Goal: Task Accomplishment & Management: Manage account settings

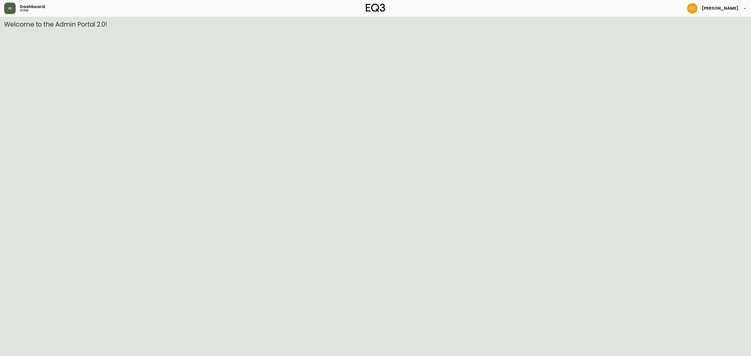
click at [14, 8] on button "button" at bounding box center [9, 8] width 11 height 11
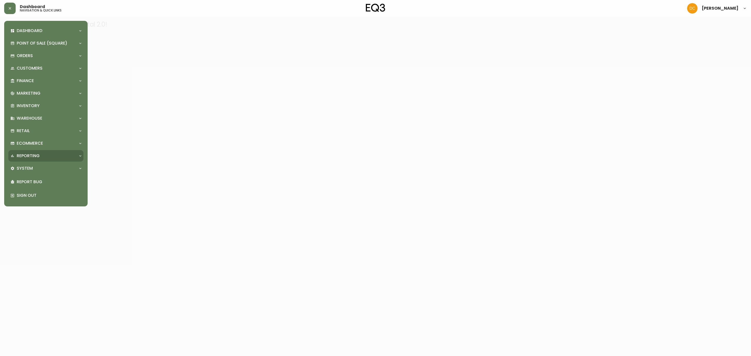
click at [46, 157] on div "Reporting" at bounding box center [43, 156] width 66 height 6
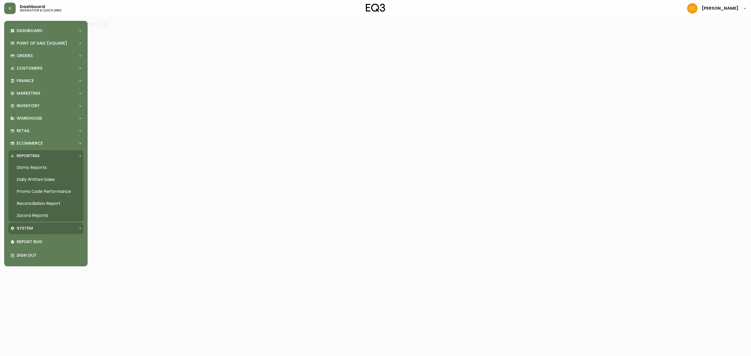
click at [39, 230] on div "System" at bounding box center [43, 229] width 66 height 6
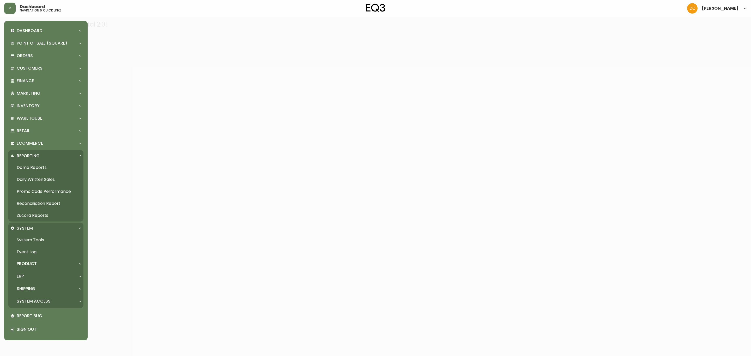
click at [38, 264] on div "Product" at bounding box center [43, 264] width 66 height 6
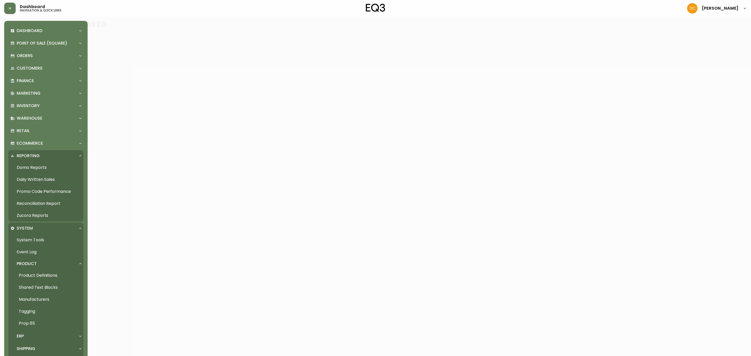
click at [53, 276] on link "Product Definitions" at bounding box center [45, 276] width 75 height 12
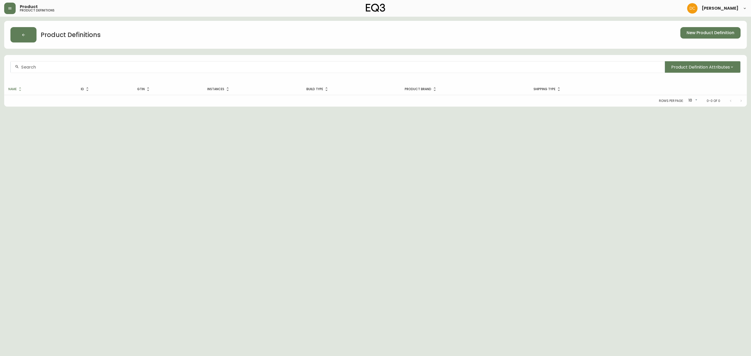
click at [142, 71] on div at bounding box center [338, 67] width 654 height 12
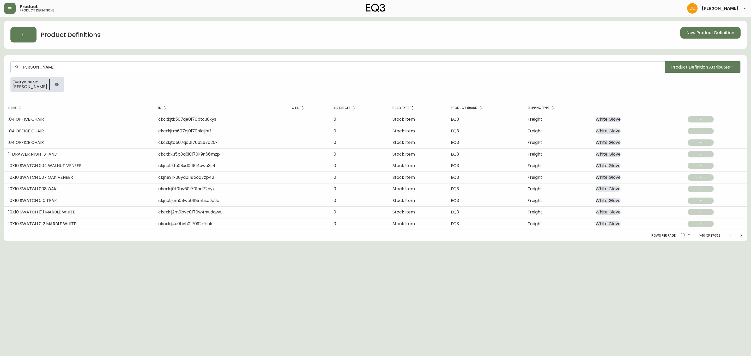
type input "[PERSON_NAME]"
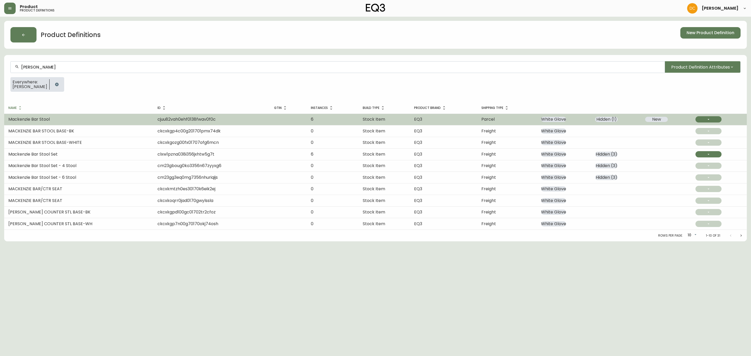
click at [83, 122] on td "Mackenzie Bar Stool" at bounding box center [78, 119] width 149 height 11
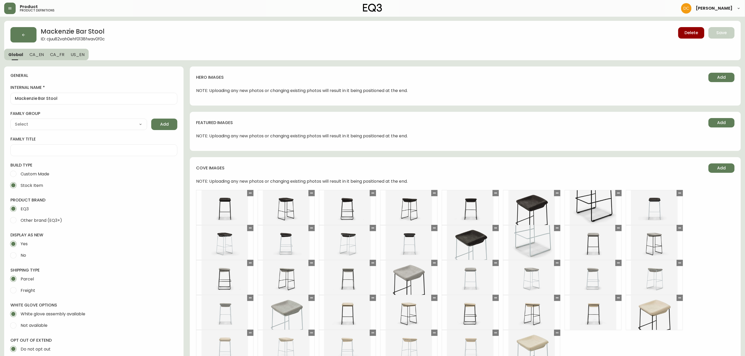
type input "EQ3"
select select "cjyt4m5lw0000pt749bx6gh7n"
type input "Furniture > Chairs > Table & Bar Stools"
type input "Casegoods_DEHP"
select select "cjy7e5fzk019901622tsbkzsb"
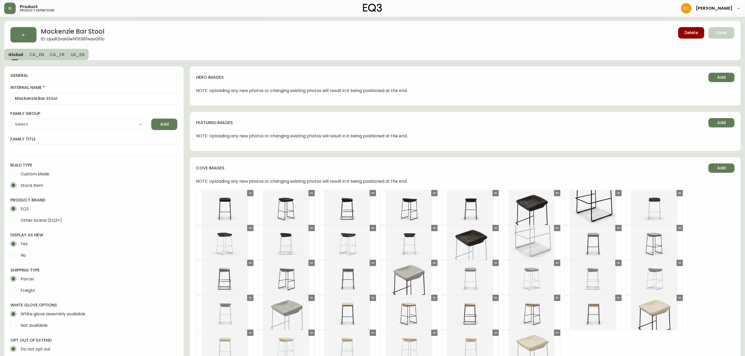
click at [38, 56] on span "CA_EN" at bounding box center [36, 54] width 15 height 5
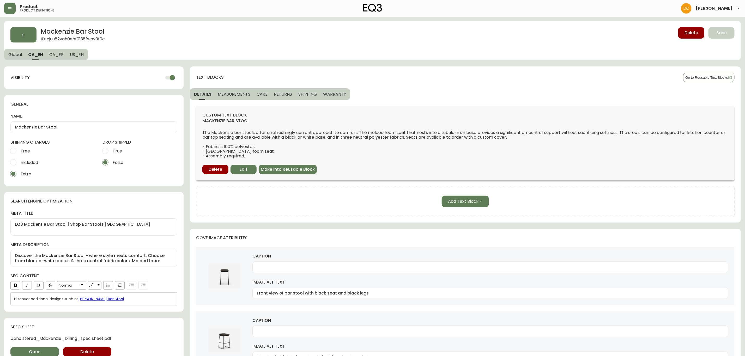
click at [21, 56] on span "Global" at bounding box center [15, 54] width 14 height 5
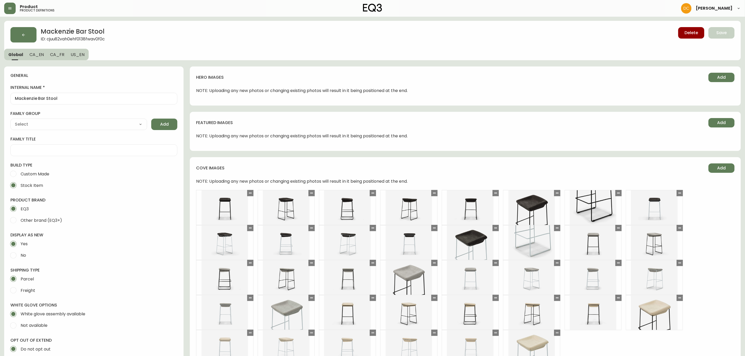
type input "Casegoods_DEHP"
type input "EQ3"
type input "Furniture > Chairs > Table & Bar Stools"
select select "cjyt4m5lw0000pt749bx6gh7n"
select select "cjy7e5fzk019901622tsbkzsb"
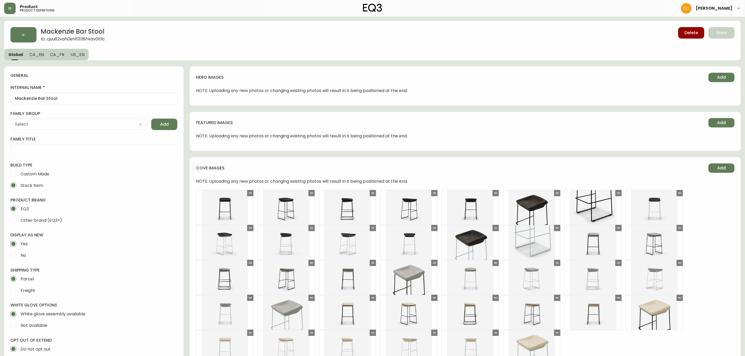
click at [23, 258] on span "No" at bounding box center [23, 255] width 5 height 5
click at [19, 258] on input "No" at bounding box center [13, 255] width 11 height 11
radio input "true"
radio input "false"
click at [727, 34] on button "Save" at bounding box center [721, 32] width 26 height 11
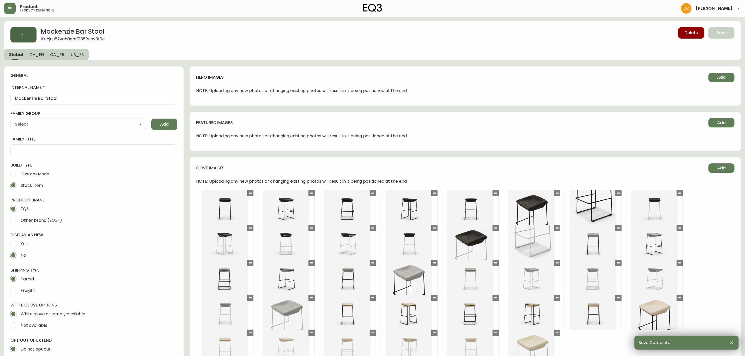
click at [25, 28] on button "button" at bounding box center [23, 34] width 26 height 15
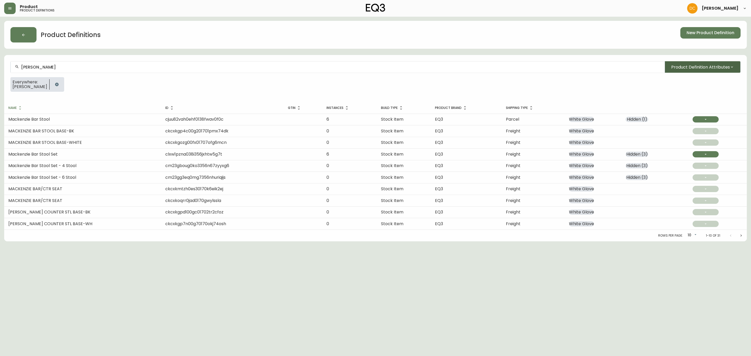
drag, startPoint x: 707, startPoint y: 70, endPoint x: 704, endPoint y: 71, distance: 3.1
click at [704, 71] on button "Product Definition Attributes" at bounding box center [703, 66] width 76 height 11
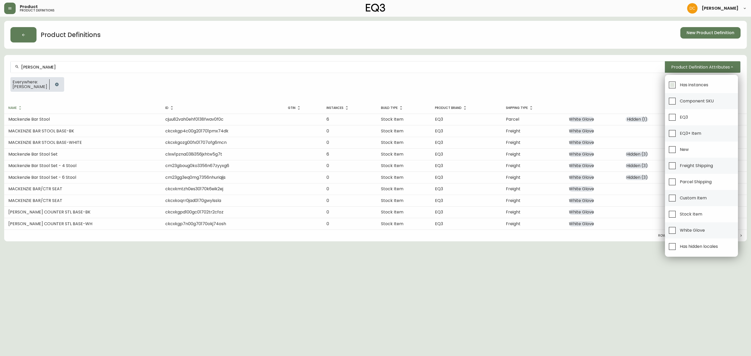
click at [686, 84] on span "Has instances" at bounding box center [694, 84] width 28 height 5
click at [678, 84] on input "Has instances" at bounding box center [672, 85] width 12 height 12
checkbox input "true"
click at [683, 249] on span "Has hidden locales" at bounding box center [699, 246] width 38 height 5
click at [678, 250] on input "Has hidden locales" at bounding box center [672, 247] width 12 height 12
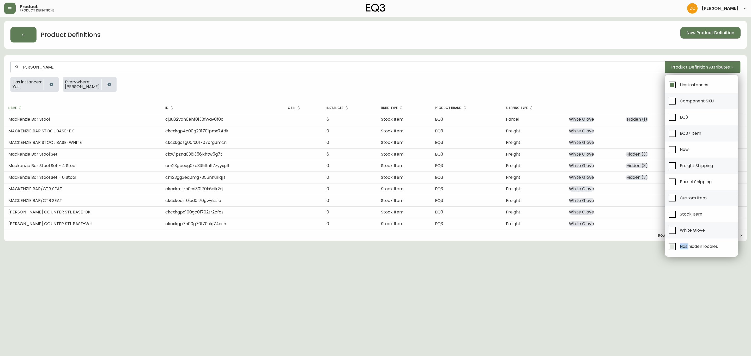
click at [683, 249] on span "Has hidden locales" at bounding box center [699, 246] width 38 height 5
click at [678, 250] on input "Has hidden locales" at bounding box center [672, 247] width 12 height 12
checkbox input "false"
drag, startPoint x: 495, startPoint y: 297, endPoint x: 457, endPoint y: 284, distance: 39.6
click at [485, 294] on div at bounding box center [375, 178] width 751 height 356
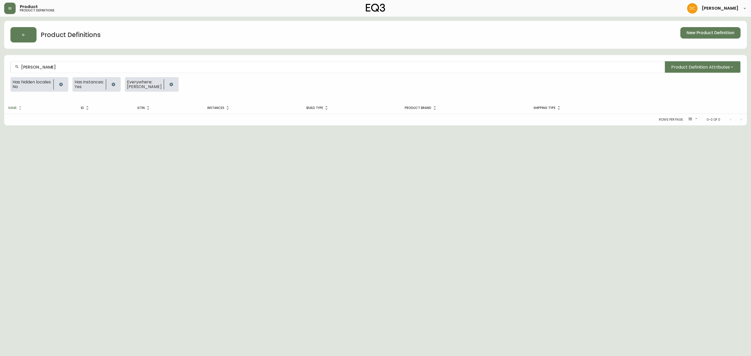
click at [63, 85] on icon "button" at bounding box center [61, 84] width 4 height 4
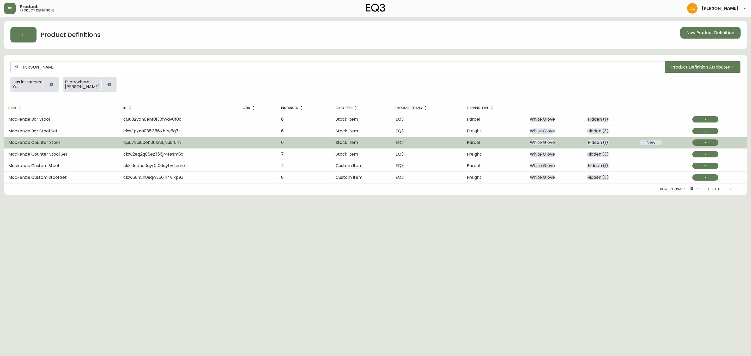
click at [109, 143] on td "Mackenzie Counter Stool" at bounding box center [61, 142] width 115 height 11
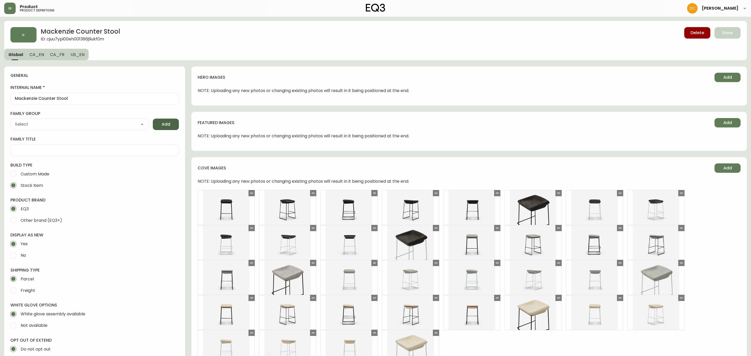
type input "EQ3"
type input "Furniture > Chairs > Table & Bar Stools"
type input "Casegoods_DEHP"
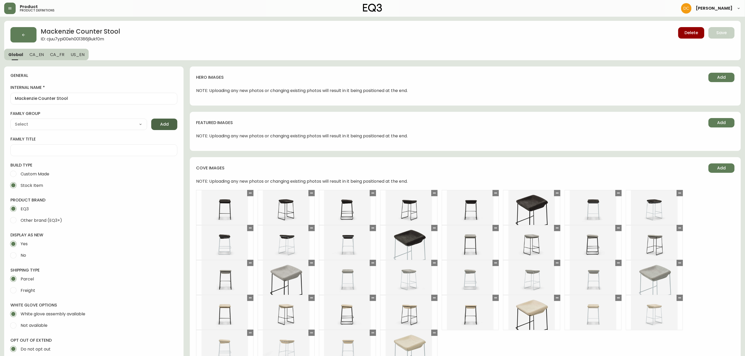
select select "cjyt4m5lw0000pt749bx6gh7n"
select select "cjy7e5fzk019901622tsbkzsb"
click at [30, 256] on label "No" at bounding box center [91, 255] width 166 height 11
click at [19, 256] on input "No" at bounding box center [13, 255] width 11 height 11
radio input "true"
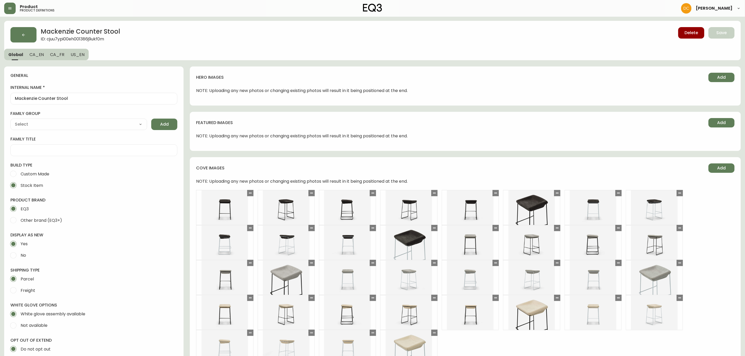
radio input "false"
click at [717, 37] on button "Save" at bounding box center [721, 32] width 26 height 11
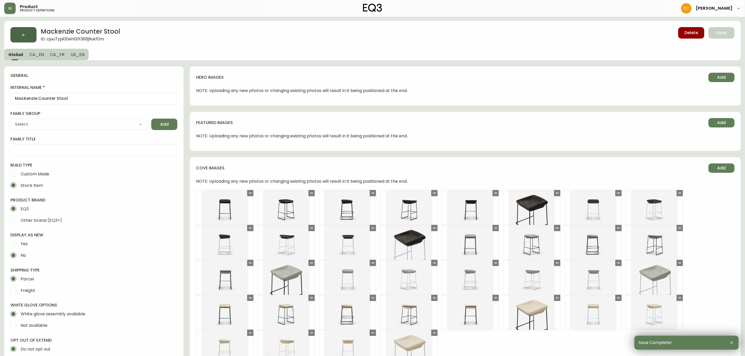
click at [15, 31] on button "button" at bounding box center [23, 34] width 26 height 15
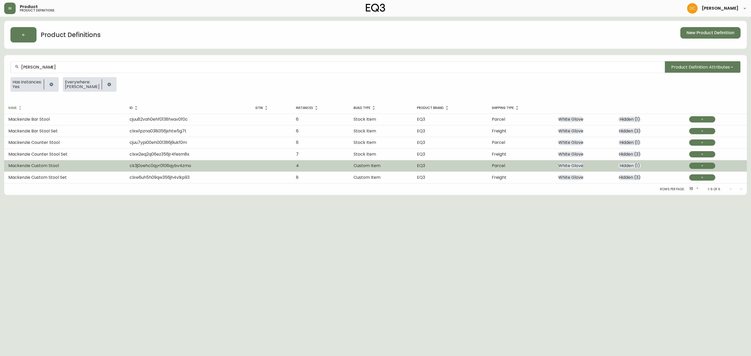
click at [64, 167] on td "Mackenzie Custom Stool" at bounding box center [64, 165] width 121 height 11
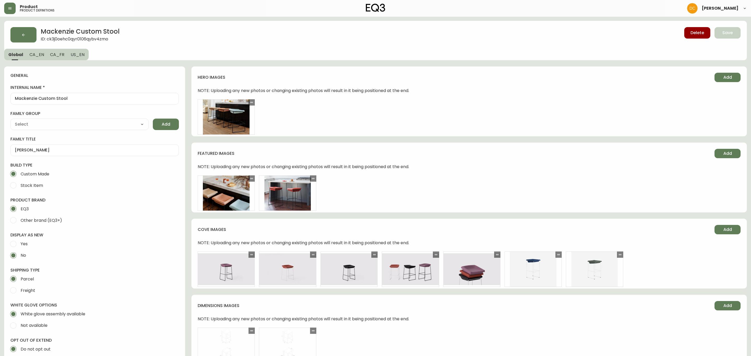
type input "EQ3"
type input "Furniture > Chairs > Table & Bar Stools"
type input "Upholstery"
select select "cjyt4m5lw0000pt749bx6gh7n"
select select "cjpjx87md00014c74cvn90jbx"
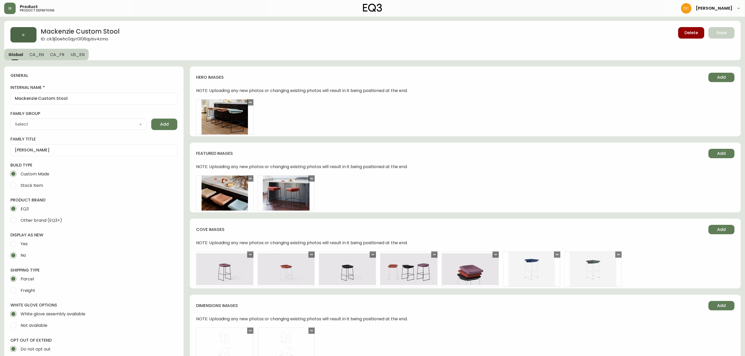
click at [25, 29] on button "button" at bounding box center [23, 34] width 26 height 15
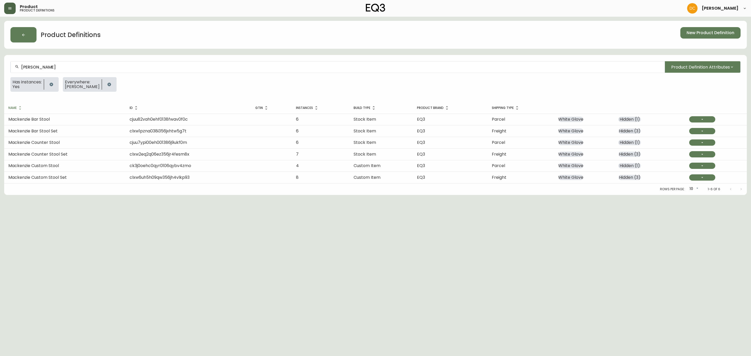
click at [12, 8] on button "button" at bounding box center [9, 8] width 11 height 11
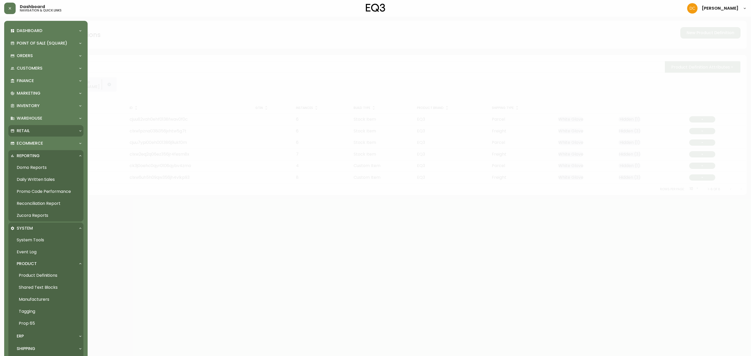
click at [31, 127] on div "Retail" at bounding box center [45, 130] width 75 height 11
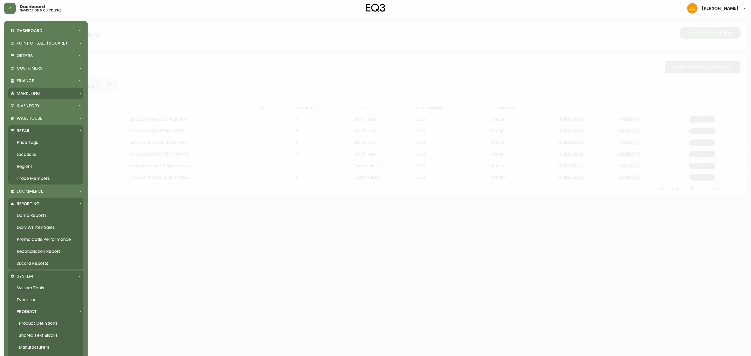
click at [41, 93] on div "Marketing" at bounding box center [43, 93] width 66 height 6
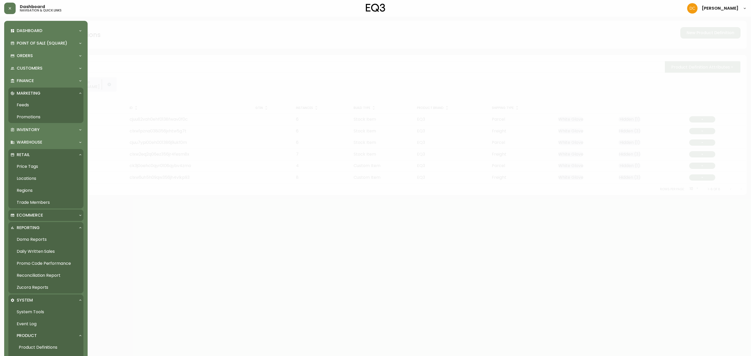
click at [47, 215] on div "Ecommerce" at bounding box center [43, 215] width 66 height 6
click at [32, 264] on p "Homepage" at bounding box center [28, 263] width 23 height 6
click at [37, 287] on link "Hero Image" at bounding box center [45, 287] width 75 height 12
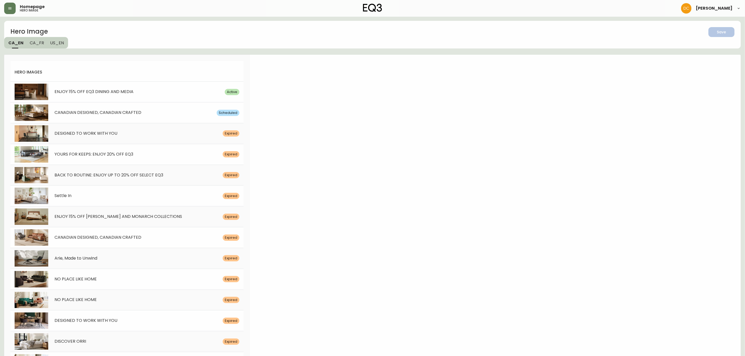
click at [137, 89] on div "ENJOY 15% OFF EQ3 DINING AND MEDIA" at bounding box center [136, 91] width 177 height 5
select select "white"
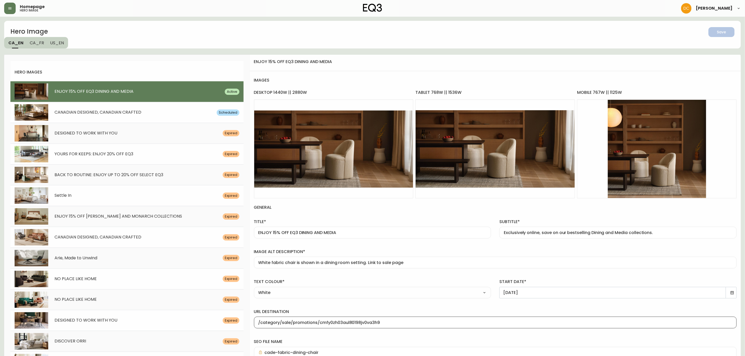
click at [385, 324] on input "/category/sale/promotions/cmfy0zh03aul80198jv0va3h9" at bounding box center [495, 322] width 474 height 5
paste input "dining"
type input "/category/dining"
drag, startPoint x: 383, startPoint y: 263, endPoint x: 428, endPoint y: 262, distance: 44.8
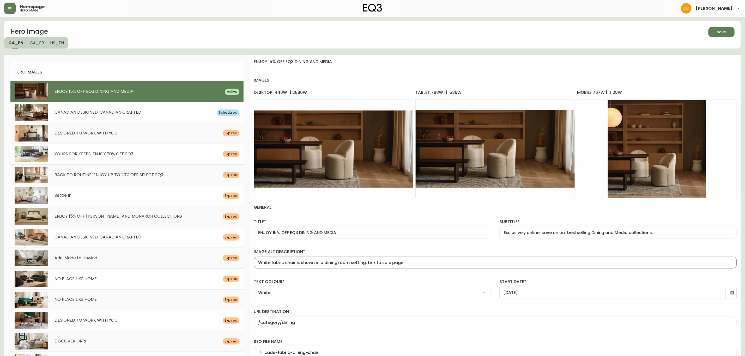
click at [428, 262] on input "White fabric chair is shown in a dining room setting. Link to sale page" at bounding box center [495, 262] width 474 height 5
click at [724, 31] on div "Save" at bounding box center [721, 32] width 9 height 7
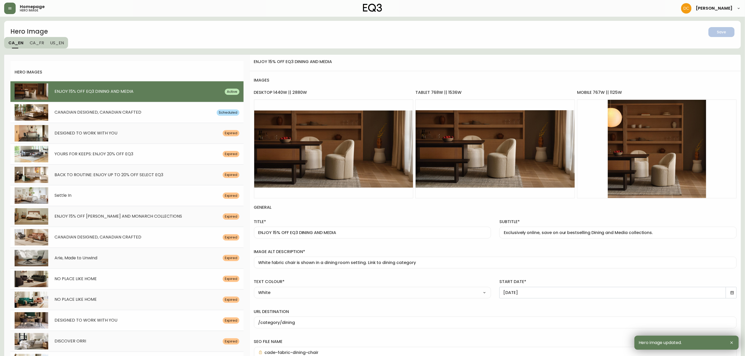
click at [56, 40] on span "US_EN" at bounding box center [57, 42] width 14 height 5
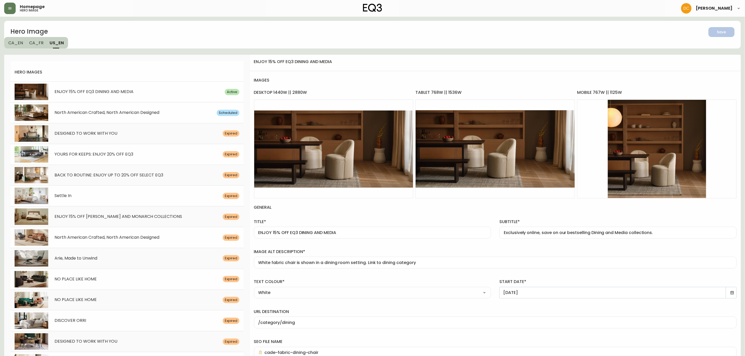
click at [126, 96] on div "ENJOY 15% OFF EQ3 DINING AND MEDIA Active" at bounding box center [126, 91] width 233 height 21
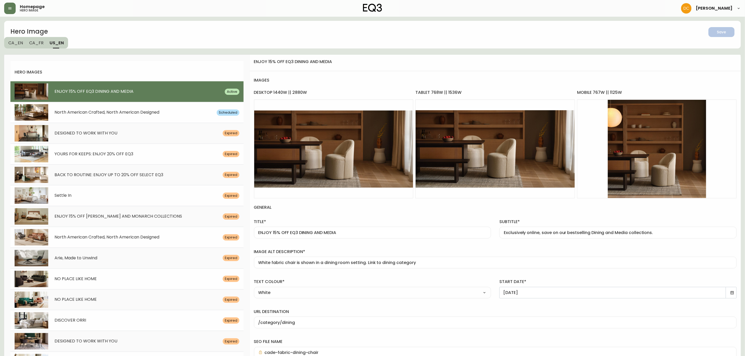
type input "White fabric chair is shown in a dining room setting. Link to sale page"
type input "/category/sale/promotions/cmfy0zh03aul80198jv0va3h9"
drag, startPoint x: 382, startPoint y: 265, endPoint x: 434, endPoint y: 261, distance: 52.0
click at [434, 261] on input "White fabric chair is shown in a dining room setting. Link to sale page" at bounding box center [495, 262] width 474 height 5
type input "White fabric chair is shown in a dining room setting. Link to dining category"
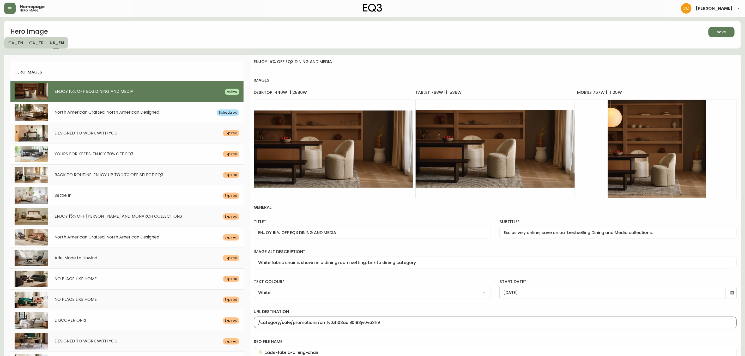
click at [330, 325] on input "/category/sale/promotions/cmfy0zh03aul80198jv0va3h9" at bounding box center [495, 322] width 474 height 5
paste input "dining"
type input "/category/dining"
click at [722, 31] on icon "button" at bounding box center [719, 31] width 7 height 7
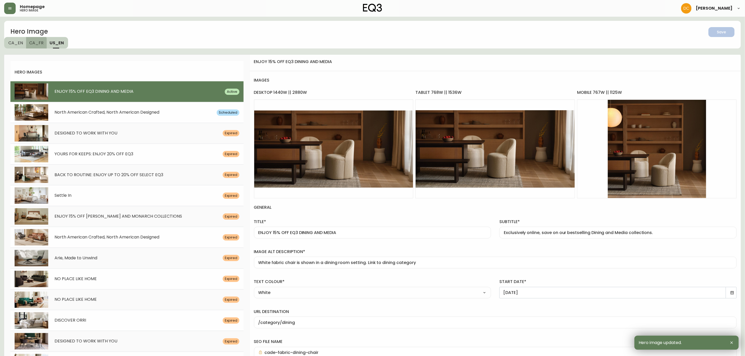
click at [32, 44] on span "CA_FR" at bounding box center [36, 42] width 14 height 5
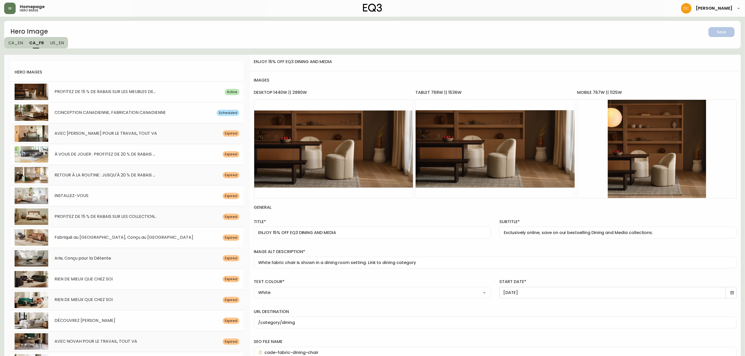
click at [129, 93] on span "PROFITEZ DE 15 % DE RABAIS SUR LES MEUBLES DE..." at bounding box center [104, 92] width 101 height 6
type input "PROFITEZ DE 15 % DE RABAIS SUR LES MEUBLES DE SALLE À MANGER ET MULTIMÉDIA EQ3"
type input "Exclusivement en ligne, économisez sur nos collections de salle à manger et méd…"
type input "Chaise en tissu blanc présentée dans une salle à manger. Lien vers la page des …"
type input "/category/en-solde/vente/cmfy0zh03aul80198jv0va3h9"
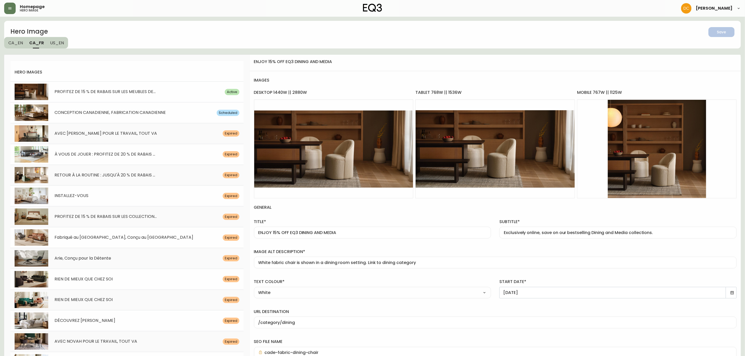
type input "chaise-de-salle-a-[PERSON_NAME]"
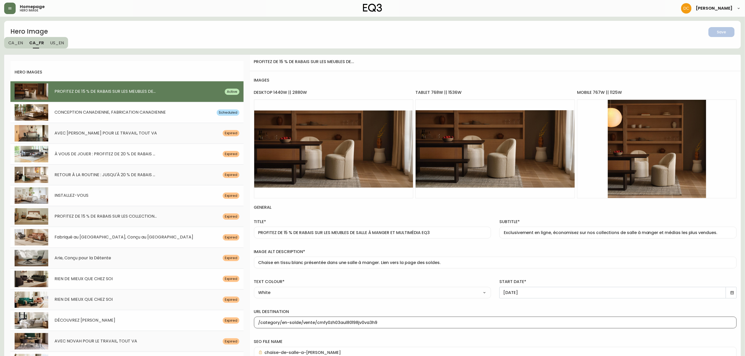
drag, startPoint x: 282, startPoint y: 322, endPoint x: 452, endPoint y: 324, distance: 170.0
click at [452, 324] on input "/category/en-solde/vente/cmfy0zh03aul80198jv0va3h9" at bounding box center [495, 322] width 474 height 5
click at [319, 328] on div "/category/" at bounding box center [495, 323] width 483 height 12
paste input "salle-a-manger"
type input "/category/salle-a-manger"
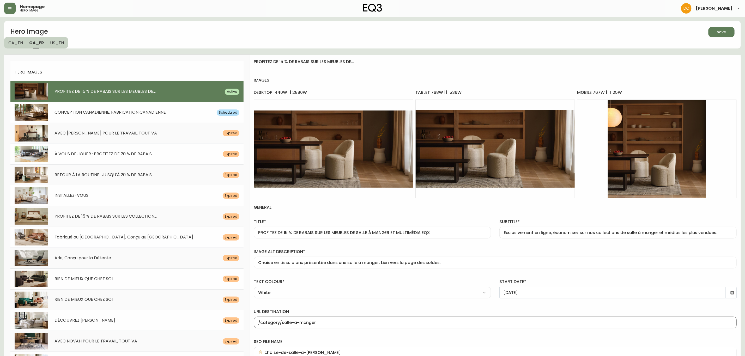
click at [323, 306] on div "url destination /category/salle-a-manger" at bounding box center [495, 318] width 491 height 30
click at [729, 30] on span "Save" at bounding box center [722, 32] width 18 height 7
drag, startPoint x: 422, startPoint y: 262, endPoint x: 448, endPoint y: 260, distance: 26.2
click at [448, 260] on div "Chaise en tissu blanc présentée dans une salle à manger. Lien vers la page des …" at bounding box center [495, 263] width 483 height 12
type input "Chaise en tissu blanc présentée dans une salle à manger. Lien vers la page de s…"
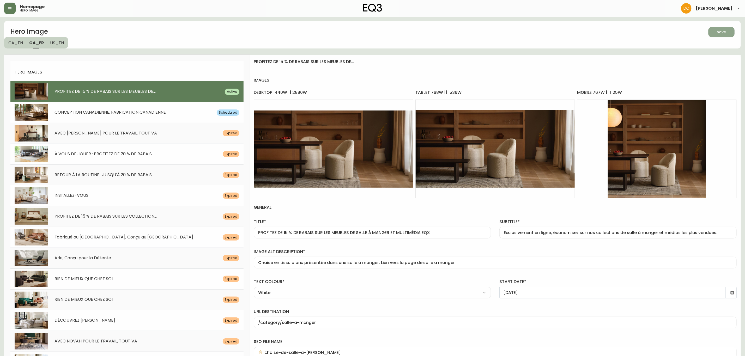
click at [719, 34] on icon "button" at bounding box center [719, 31] width 6 height 6
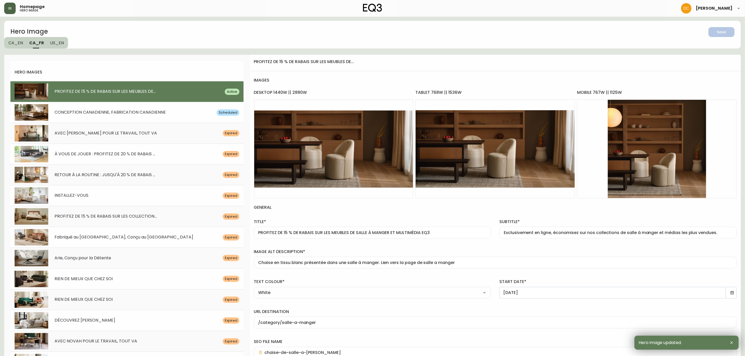
click at [9, 9] on icon "button" at bounding box center [10, 8] width 4 height 4
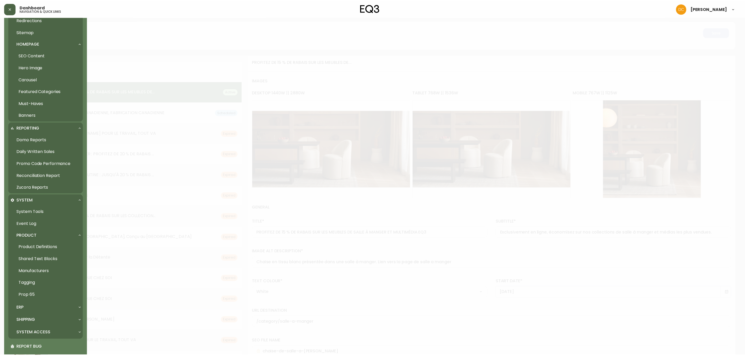
scroll to position [200, 0]
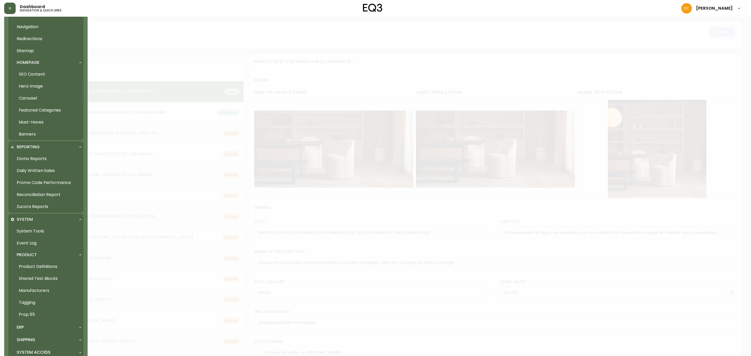
click at [38, 133] on link "Banners" at bounding box center [45, 134] width 75 height 12
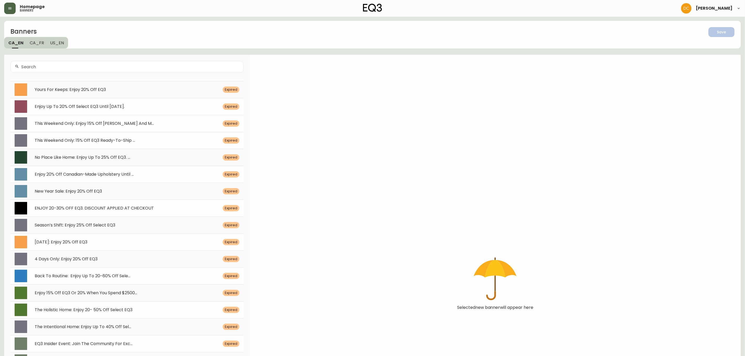
click at [88, 128] on div "This Weekend Only: Enjoy 15% Off [PERSON_NAME] And M... Expired" at bounding box center [126, 123] width 233 height 17
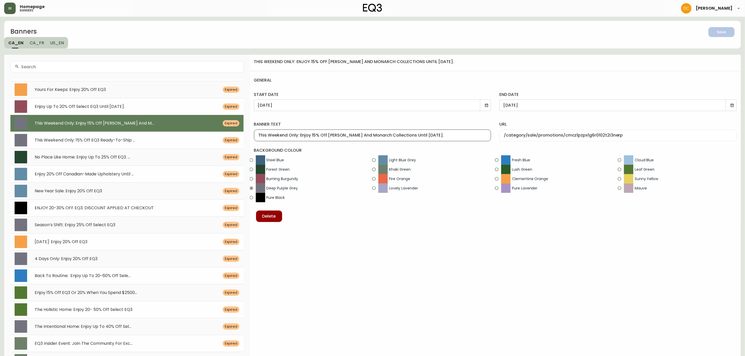
drag, startPoint x: 329, startPoint y: 136, endPoint x: 440, endPoint y: 132, distance: 110.9
click at [440, 132] on div "This Weekend Only: Enjoy 15% Off [PERSON_NAME] And Monarch Collections Until [D…" at bounding box center [372, 136] width 237 height 12
type input "This Weekend Only: Enjoy 15% Off EQ3 Dining and Media Units"
click at [368, 126] on label "banner text" at bounding box center [372, 124] width 237 height 6
click at [368, 133] on input "This Weekend Only: Enjoy 15% Off EQ3 Dining and Media Units" at bounding box center [372, 135] width 228 height 5
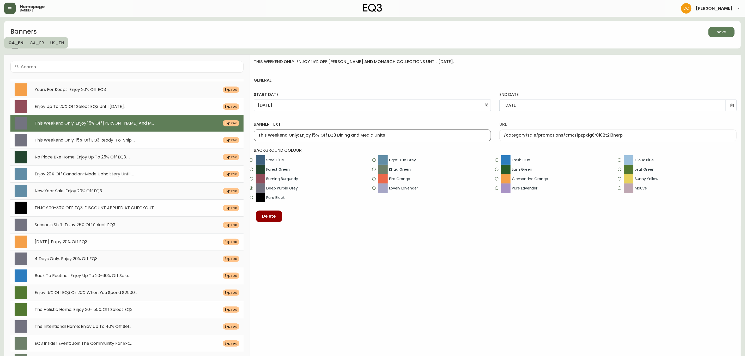
click at [409, 136] on input "This Weekend Only: Enjoy 15% Off EQ3 Dining and Media Units" at bounding box center [372, 135] width 228 height 5
click at [599, 135] on input "/category/sale/promotions/cmcz1pzpx1g6r0102t2i3nerp" at bounding box center [618, 135] width 228 height 5
paste input "fy0zh03aul80198jv0va3h9"
type input "/category/sale/promotions/cmfy0zh03aul80198jv0va3h9"
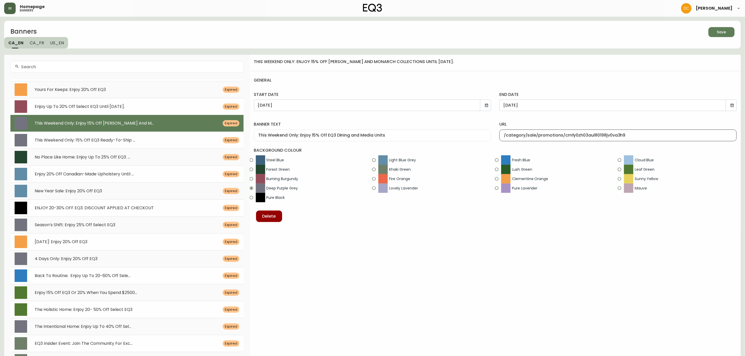
click at [601, 118] on div "url /category/sale/promotions/cmfy0zh03aul80198jv0va3h9" at bounding box center [618, 130] width 246 height 30
click at [394, 131] on div "This Weekend Only: Enjoy 15% Off EQ3 Dining and Media Units" at bounding box center [372, 136] width 237 height 12
click at [398, 135] on input "This Weekend Only: Enjoy 15% Off EQ3 Dining and Media Units" at bounding box center [372, 135] width 228 height 5
click at [484, 106] on div "[DATE]" at bounding box center [372, 105] width 237 height 11
click at [487, 106] on icon at bounding box center [486, 105] width 4 height 4
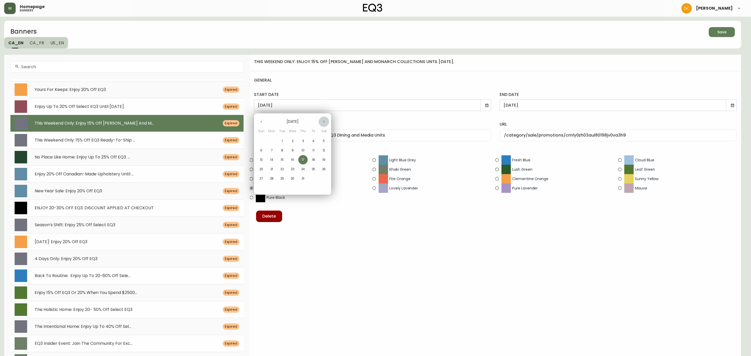
click at [325, 121] on icon "button" at bounding box center [324, 122] width 4 height 4
click at [264, 121] on button "button" at bounding box center [261, 122] width 10 height 10
click at [301, 171] on button "25" at bounding box center [302, 169] width 9 height 9
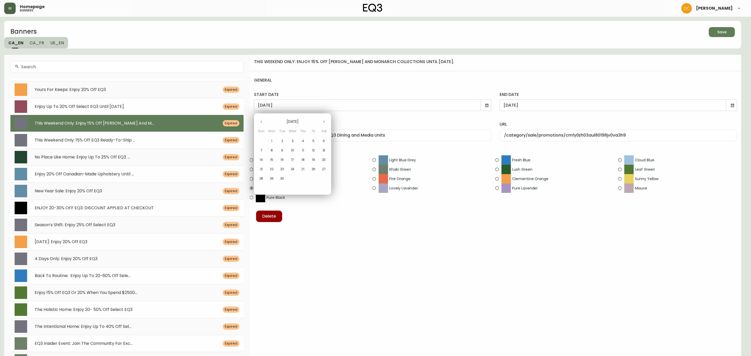
type input "[DATE]"
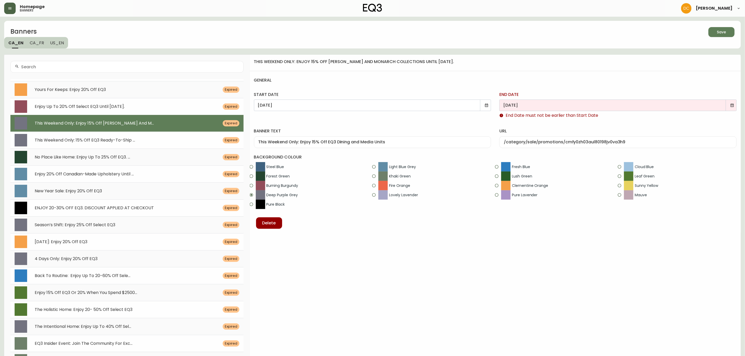
click at [731, 107] on icon at bounding box center [732, 105] width 4 height 4
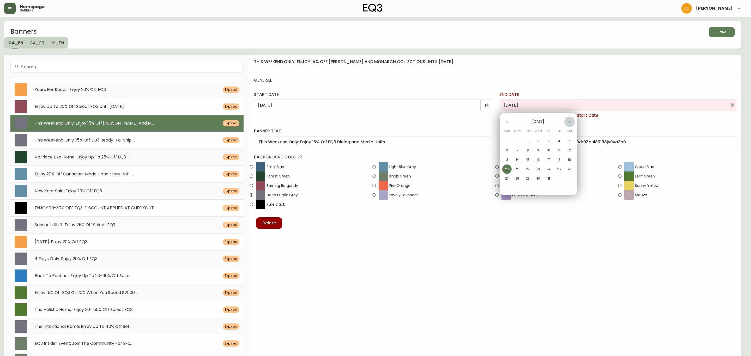
click at [572, 118] on button "button" at bounding box center [569, 122] width 10 height 10
click at [508, 121] on icon "button" at bounding box center [507, 122] width 4 height 4
click at [514, 180] on span "29" at bounding box center [517, 178] width 9 height 5
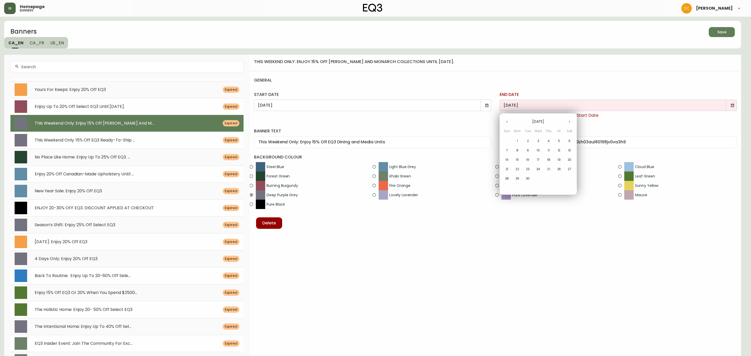
type input "[DATE]"
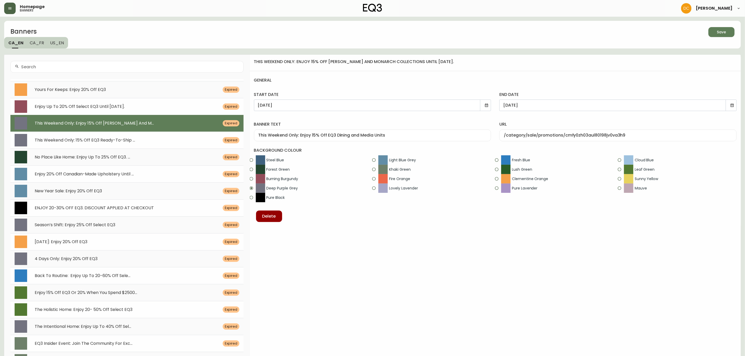
click at [605, 254] on div "this weekend only: enjoy 15% off [PERSON_NAME] and monarch collections until [D…" at bounding box center [495, 284] width 491 height 458
click at [411, 135] on input "This Weekend Only: Enjoy 15% Off EQ3 Dining and Media Units" at bounding box center [372, 135] width 228 height 5
drag, startPoint x: 300, startPoint y: 137, endPoint x: 252, endPoint y: 136, distance: 47.7
click at [252, 136] on div "banner text This Weekend Only: Enjoy 15% Off EQ3 Dining and Media Units" at bounding box center [373, 130] width 246 height 30
click at [376, 137] on input "Enjoy 15% Off EQ3 Dining and Media Units" at bounding box center [372, 135] width 228 height 5
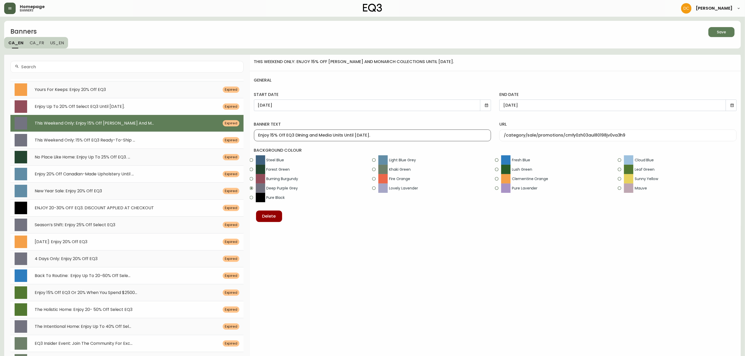
type input "Enjoy 15% Off EQ3 Dining and Media Units Until [DATE]."
click at [403, 140] on div "Enjoy 15% Off EQ3 Dining and Media Units Until [DATE]." at bounding box center [372, 136] width 237 height 12
click at [723, 36] on button "Save" at bounding box center [721, 32] width 26 height 10
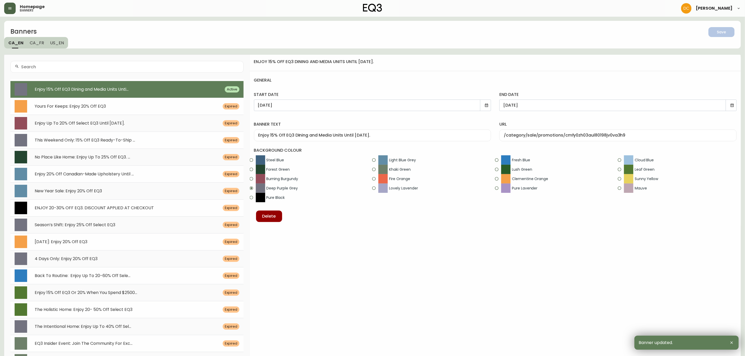
click at [313, 131] on div "Enjoy 15% Off EQ3 Dining and Media Units Until [DATE]." at bounding box center [372, 136] width 237 height 12
click at [66, 44] on button "US_EN" at bounding box center [57, 42] width 21 height 11
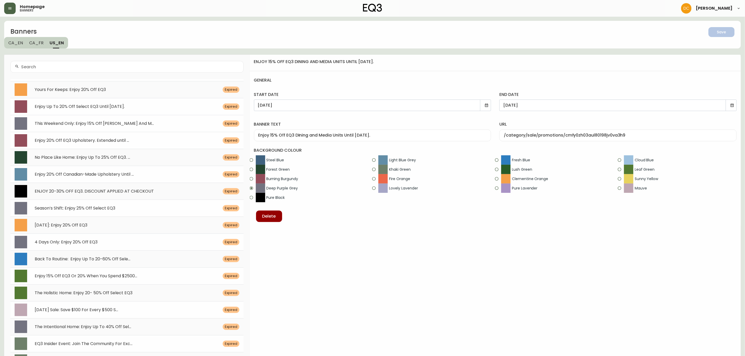
click at [135, 129] on div "This Weekend Only: Enjoy 15% Off [PERSON_NAME] And M... Expired" at bounding box center [126, 123] width 233 height 17
type input "[DATE]"
type input "This Weekend Only: Enjoy 15% Off [PERSON_NAME] And Monarch Collections Until [D…"
type input "/category/sale/promotions/cmcz1pzpx1g6r0102t2i3nerp"
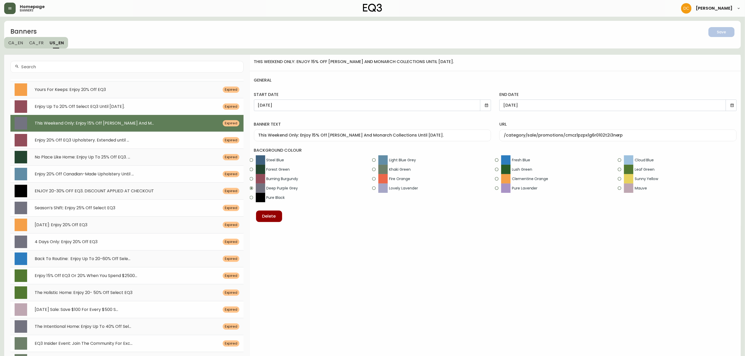
click at [377, 138] on input "This Weekend Only: Enjoy 15% Off [PERSON_NAME] And Monarch Collections Until [D…" at bounding box center [372, 135] width 228 height 5
paste input "Enjoy 15% Off EQ3 Dining and Media Units Until [DATE]"
type input "Enjoy 15% Off EQ3 Dining and Media Units Until [DATE]."
click at [486, 106] on icon at bounding box center [486, 105] width 3 height 3
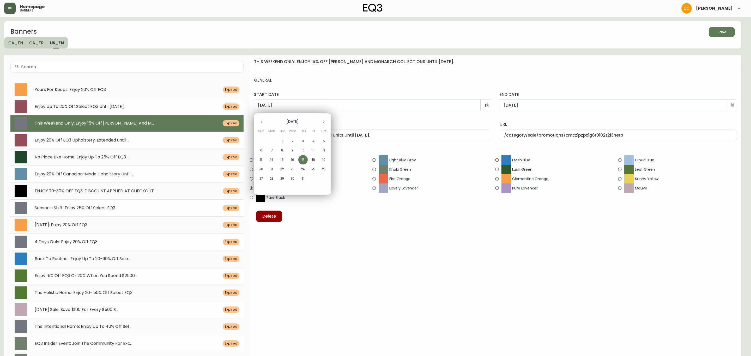
click at [322, 120] on icon "button" at bounding box center [324, 122] width 4 height 4
click at [305, 170] on span "25" at bounding box center [302, 169] width 9 height 5
type input "[DATE]"
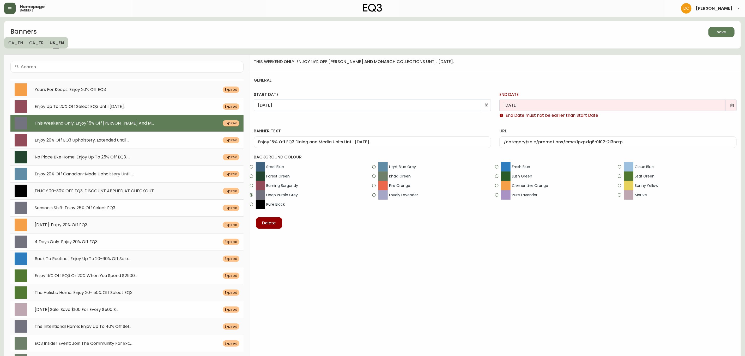
click at [732, 106] on icon at bounding box center [732, 105] width 4 height 4
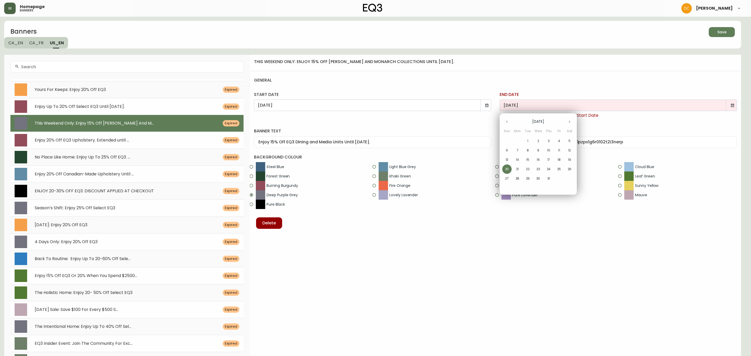
click at [567, 121] on button "button" at bounding box center [569, 122] width 10 height 10
click at [567, 121] on icon "button" at bounding box center [569, 122] width 4 height 4
click at [516, 178] on p "29" at bounding box center [517, 178] width 4 height 5
type input "[DATE]"
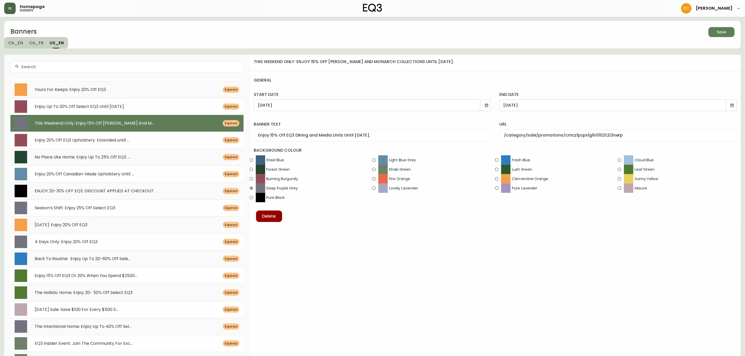
click at [589, 134] on input "/category/sale/promotions/cmcz1pzpx1g6r0102t2i3nerp" at bounding box center [618, 135] width 228 height 5
paste input "fy0zh03aul80198jv0va3h9"
type input "/category/sale/promotions/cmfy0zh03aul80198jv0va3h9"
click at [594, 117] on div "url /category/sale/promotions/cmfy0zh03aul80198jv0va3h9" at bounding box center [618, 130] width 246 height 30
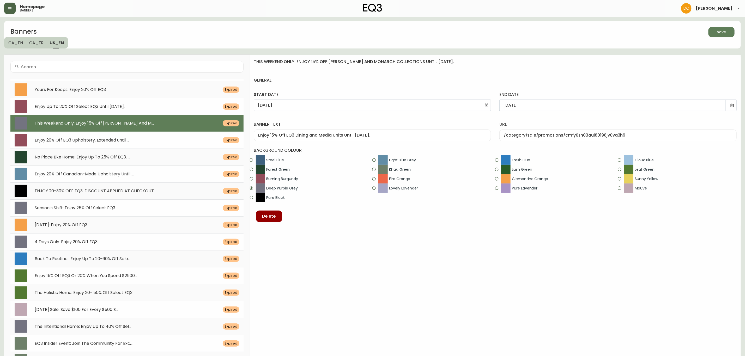
click at [716, 32] on span "Save" at bounding box center [722, 32] width 18 height 7
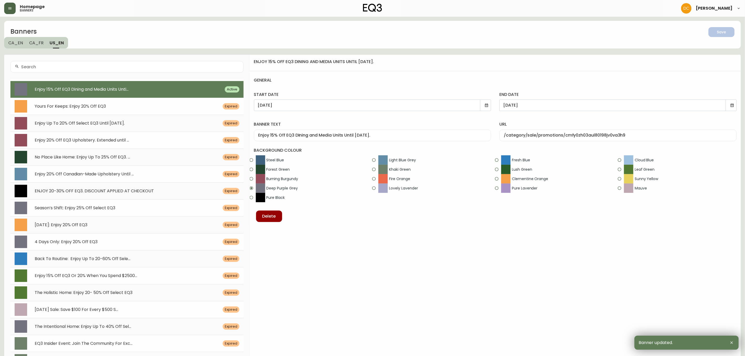
click at [40, 41] on span "CA_FR" at bounding box center [36, 42] width 14 height 5
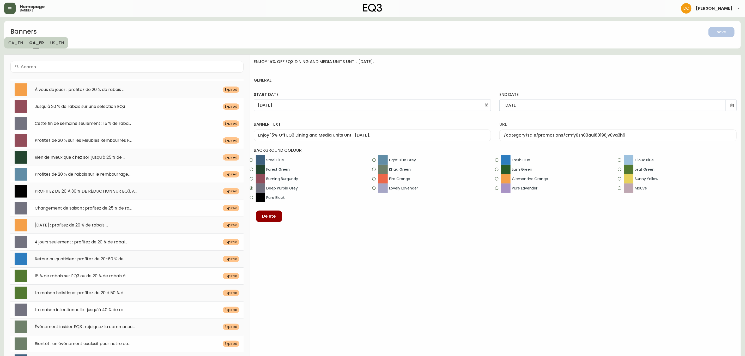
click at [121, 124] on span "Cette fin de semaine seulement : 15 % de raba..." at bounding box center [83, 123] width 96 height 6
type input "[DATE]"
type input "Cette fin de semaine seulement : 15 % de rabais sur les Collections [PERSON_NAM…"
type input "/category/en-solde/vente/cmcz1pzpx1g6r0102t2i3nerp"
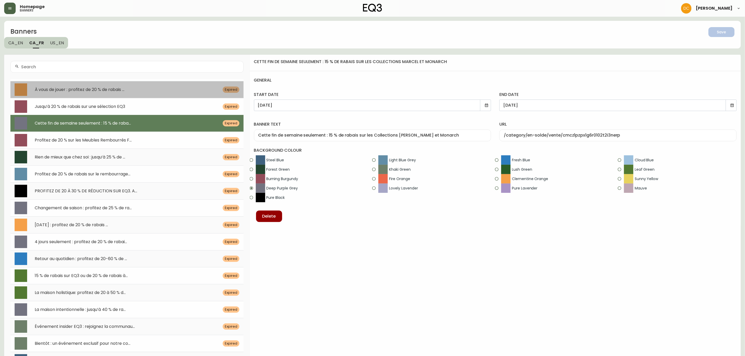
click at [128, 85] on div "À vous de jouer : profitez de 20 % de rabais ... Expired" at bounding box center [126, 89] width 233 height 17
type input "[DATE]"
type input "À vous de jouer : profitez de 20 % de rabais sur EQ3"
type input "/category/chambre-a-coucher"
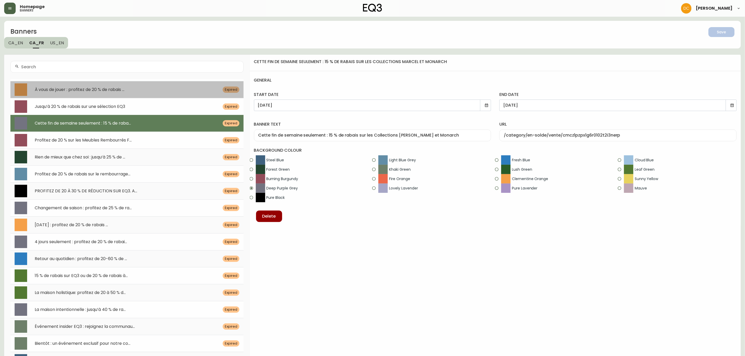
radio input "true"
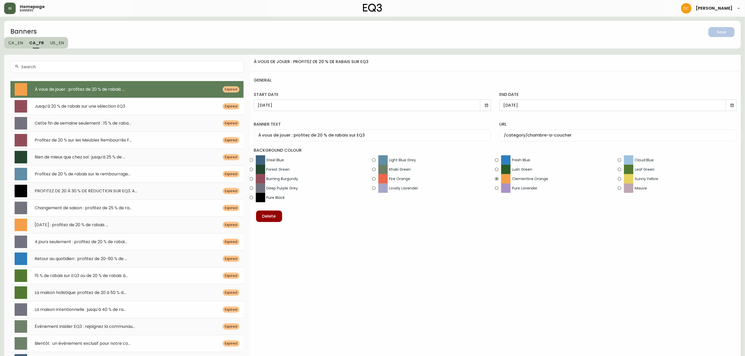
click at [126, 99] on div "Jusqu’à 20 % de rabais sur une sélection EQ3 Expired" at bounding box center [126, 106] width 233 height 17
type input "[DATE]"
type input "Jusqu’à 20 % de rabais sur une sélection EQ3"
type input "/category/en-solde/vente"
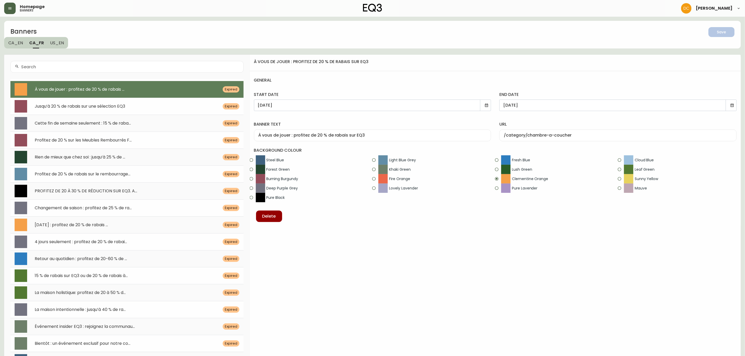
radio input "true"
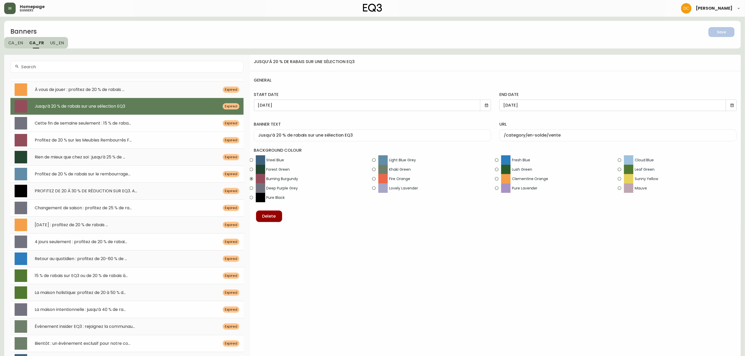
click at [124, 121] on span "Cette fin de semaine seulement : 15 % de raba..." at bounding box center [83, 123] width 96 height 6
type input "[DATE]"
type input "Cette fin de semaine seulement : 15 % de rabais sur les Collections [PERSON_NAM…"
type input "/category/en-solde/vente/cmcz1pzpx1g6r0102t2i3nerp"
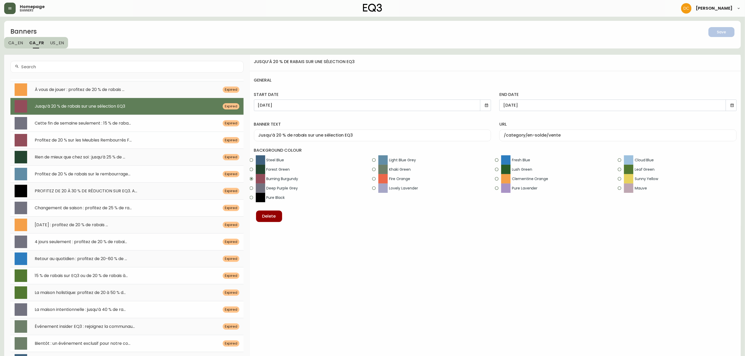
radio input "false"
radio input "true"
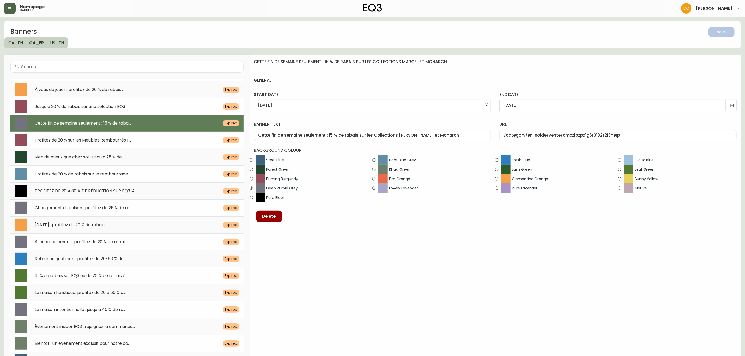
click at [330, 135] on input "Cette fin de semaine seulement : 15 % de rabais sur les Collections [PERSON_NAM…" at bounding box center [372, 135] width 228 height 5
drag, startPoint x: 365, startPoint y: 136, endPoint x: 482, endPoint y: 138, distance: 116.6
click at [482, 138] on div "Cette fin de semaine seulement : 15 % de rabais sur les Collections [PERSON_NAM…" at bounding box center [372, 136] width 237 height 12
click at [425, 136] on input "Cette fin de semaine seulement : 15 % de rabais sur les Collections [PERSON_NAM…" at bounding box center [372, 135] width 228 height 5
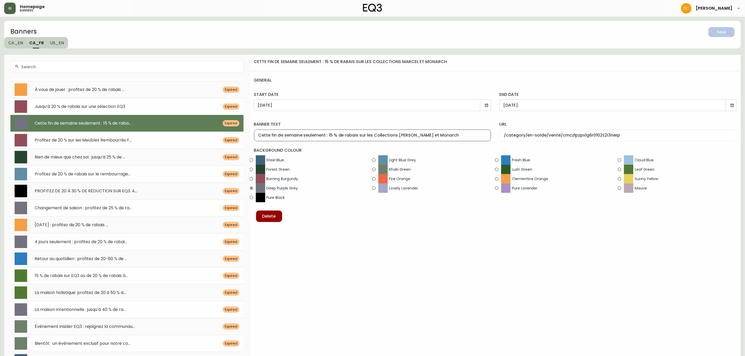
drag, startPoint x: 450, startPoint y: 133, endPoint x: 328, endPoint y: 134, distance: 122.3
click at [328, 134] on input "Cette fin de semaine seulement : 15 % de rabais sur les Collections [PERSON_NAM…" at bounding box center [372, 135] width 228 height 5
paste input "15 % de rabais sur la Salle à Manger & les Meubles Multimédia EQ3"
type input "Cette fin de semaine seulement :15 % de rabais sur la Salle à Manger & les Meub…"
click at [363, 259] on div "cette fin de semaine seulement : 15 % de rabais sur les collections marcel et m…" at bounding box center [495, 284] width 491 height 458
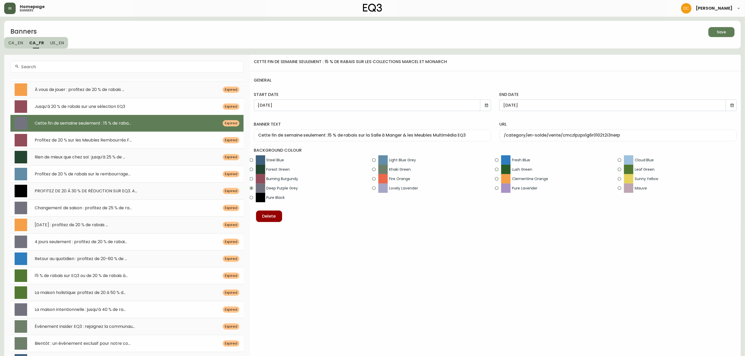
click at [487, 105] on icon at bounding box center [486, 105] width 3 height 3
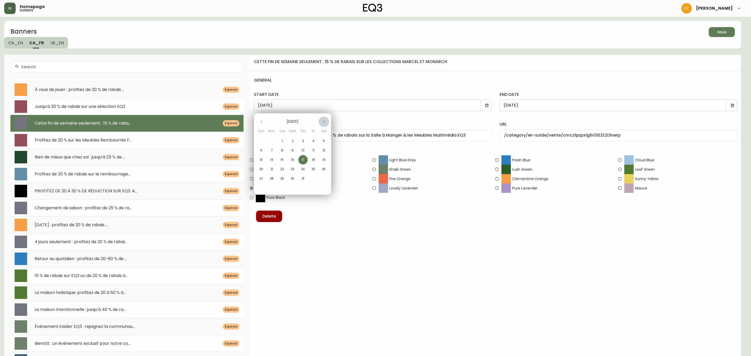
click at [326, 121] on button "button" at bounding box center [324, 122] width 10 height 10
click at [328, 120] on button "button" at bounding box center [324, 122] width 10 height 10
click at [302, 171] on p "25" at bounding box center [303, 169] width 4 height 5
type input "[DATE]"
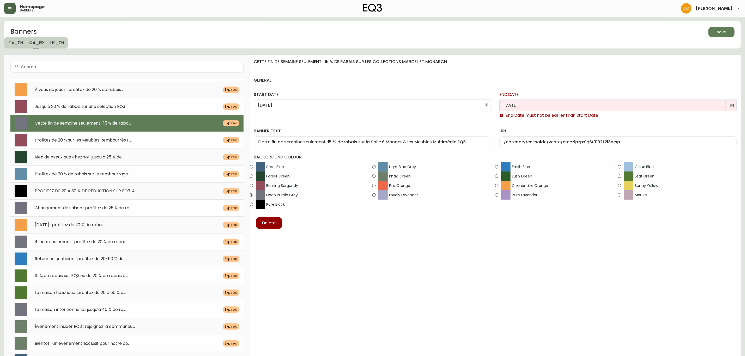
click at [732, 105] on icon at bounding box center [732, 105] width 4 height 4
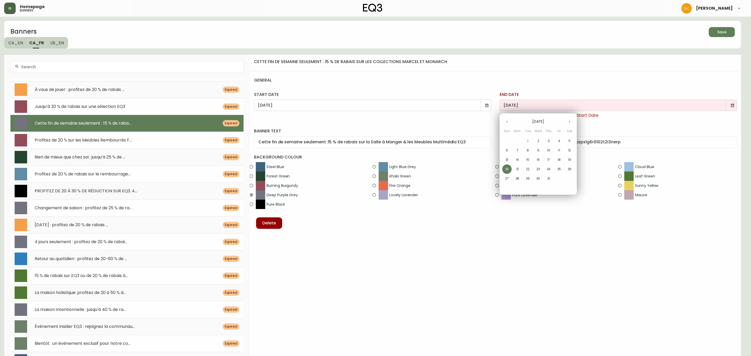
click at [569, 118] on button "button" at bounding box center [569, 122] width 10 height 10
click at [570, 118] on button "button" at bounding box center [569, 122] width 10 height 10
click at [516, 179] on p "29" at bounding box center [517, 178] width 4 height 5
type input "[DATE]"
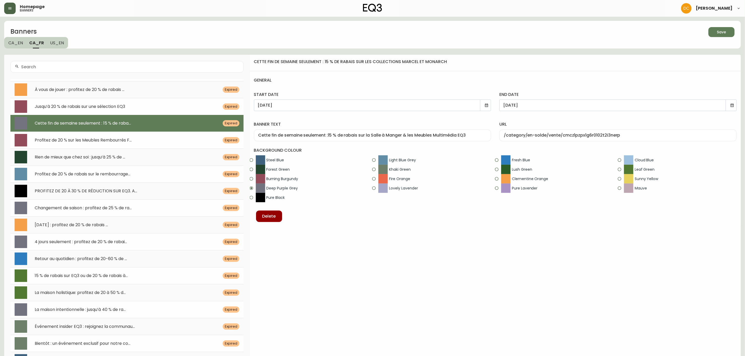
click at [591, 279] on div "cette fin de semaine seulement : 15 % de rabais sur les collections marcel et m…" at bounding box center [495, 284] width 491 height 458
click at [598, 133] on input "/category/en-solde/vente/cmcz1pzpx1g6r0102t2i3nerp" at bounding box center [618, 135] width 228 height 5
paste input "fy0zh03aul80198jv0va3h9"
type input "/category/en-solde/vente/cmfy0zh03aul80198jv0va3h9"
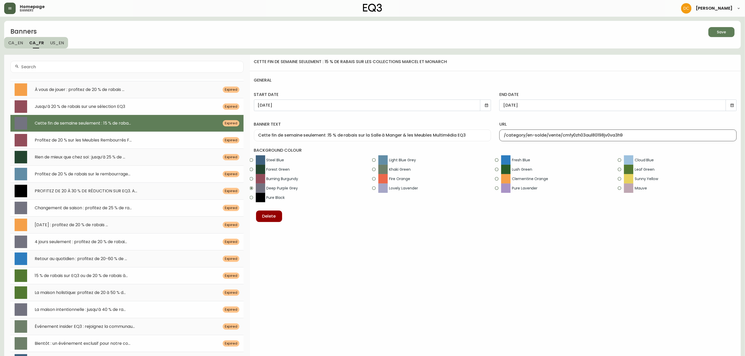
click at [616, 121] on div "url /category/en-solde/vente/cmfy0zh03aul80198jv0va3h9" at bounding box center [618, 130] width 246 height 30
click at [724, 32] on div "Save" at bounding box center [721, 32] width 9 height 7
